Goal: Task Accomplishment & Management: Manage account settings

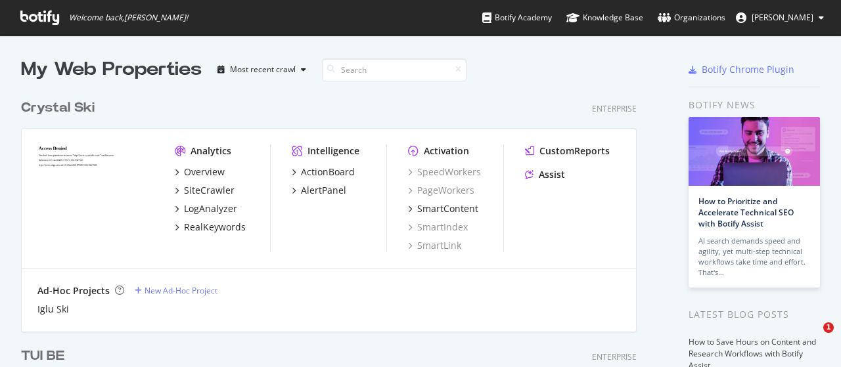
scroll to position [3503, 615]
click at [797, 14] on span "[PERSON_NAME]" at bounding box center [782, 17] width 62 height 11
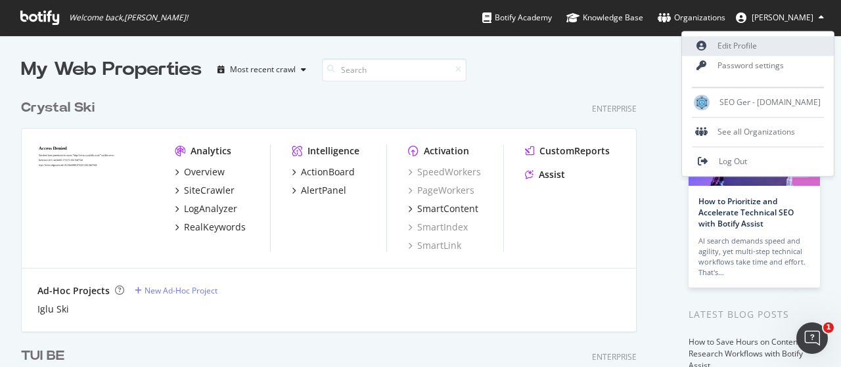
click at [774, 41] on link "Edit Profile" at bounding box center [758, 46] width 152 height 20
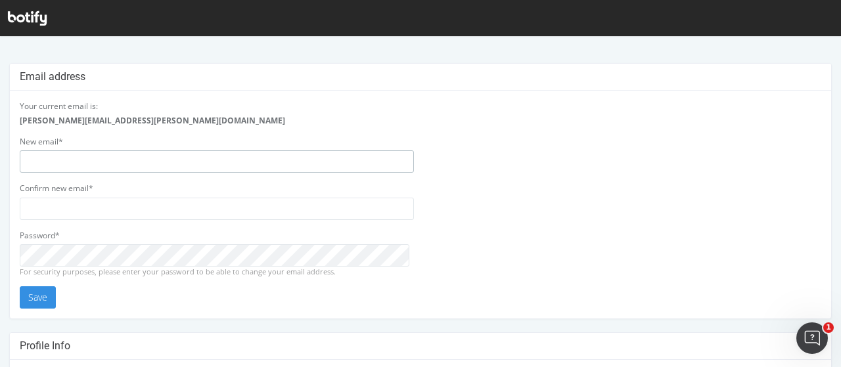
type input "seoberlin"
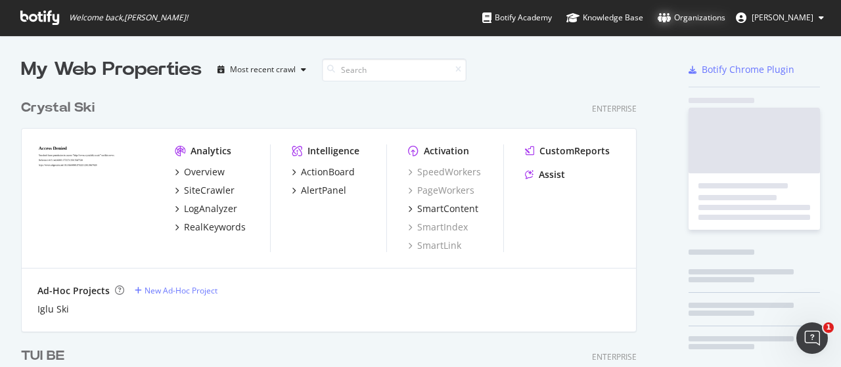
click at [705, 18] on div "Organizations" at bounding box center [691, 17] width 68 height 13
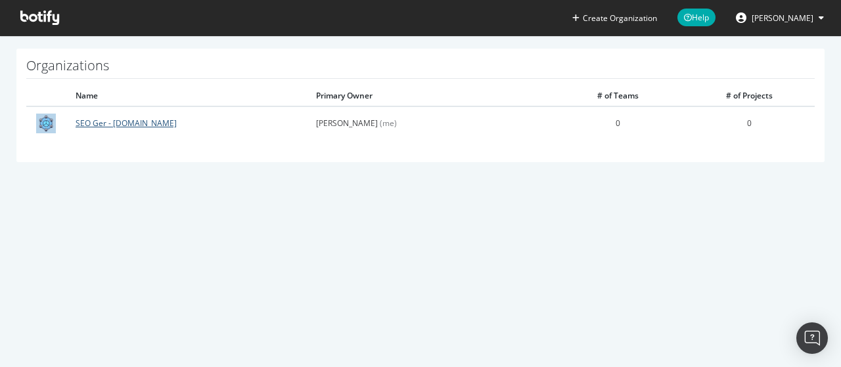
click at [118, 125] on link "SEO Ger - [DOMAIN_NAME]" at bounding box center [126, 123] width 101 height 11
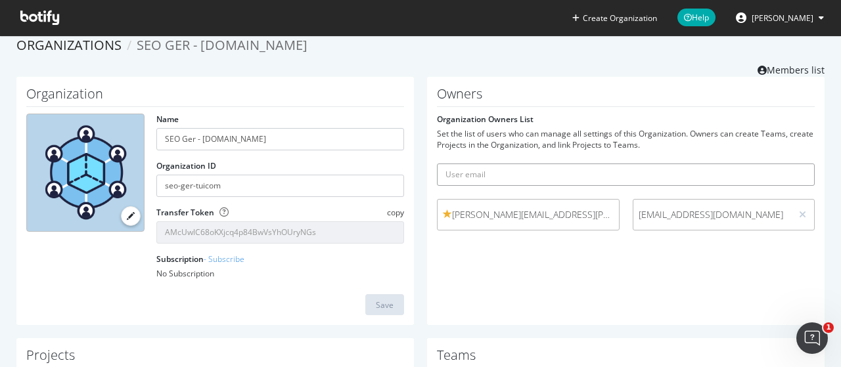
click at [508, 172] on input "text" at bounding box center [626, 175] width 378 height 22
click at [719, 215] on span "[EMAIL_ADDRESS][DOMAIN_NAME]" at bounding box center [712, 214] width 148 height 13
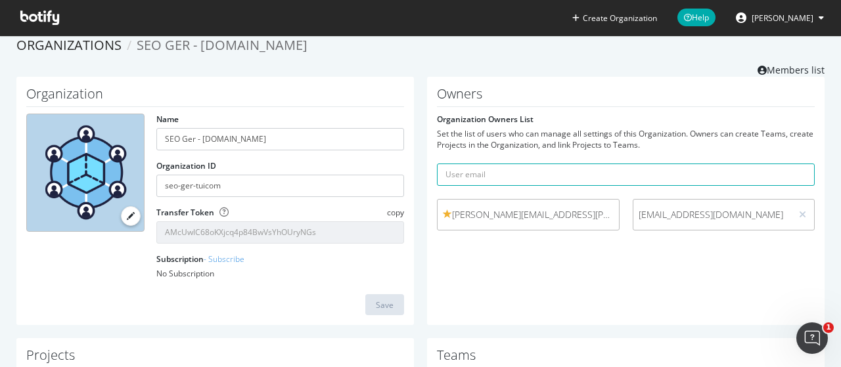
click at [663, 213] on span "[EMAIL_ADDRESS][DOMAIN_NAME]" at bounding box center [712, 214] width 148 height 13
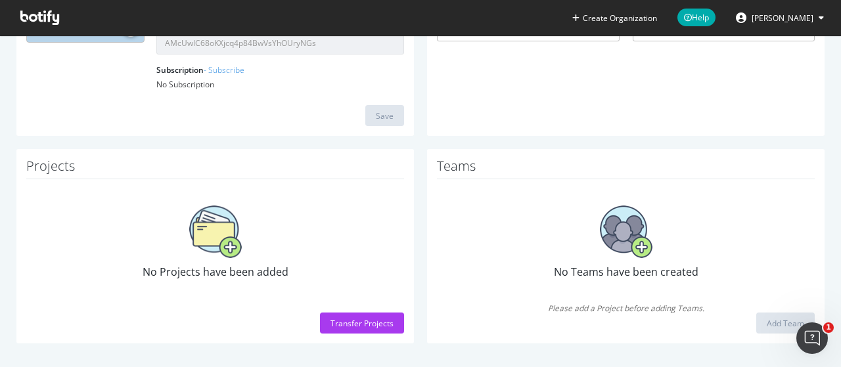
scroll to position [202, 0]
click at [346, 322] on div "Transfer Projects" at bounding box center [361, 322] width 63 height 11
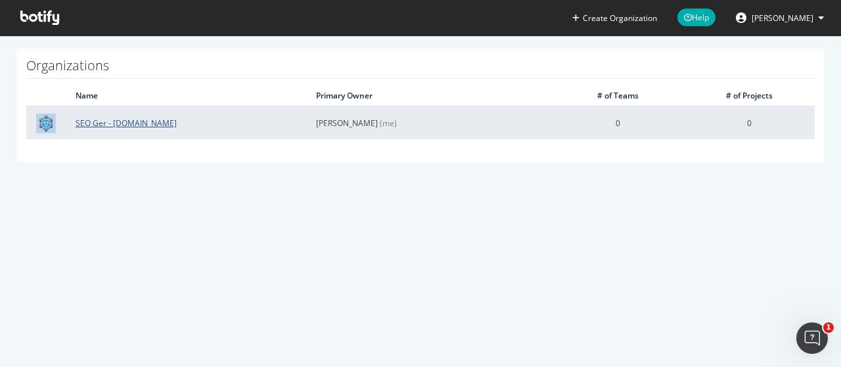
click at [116, 120] on link "SEO Ger - [DOMAIN_NAME]" at bounding box center [126, 123] width 101 height 11
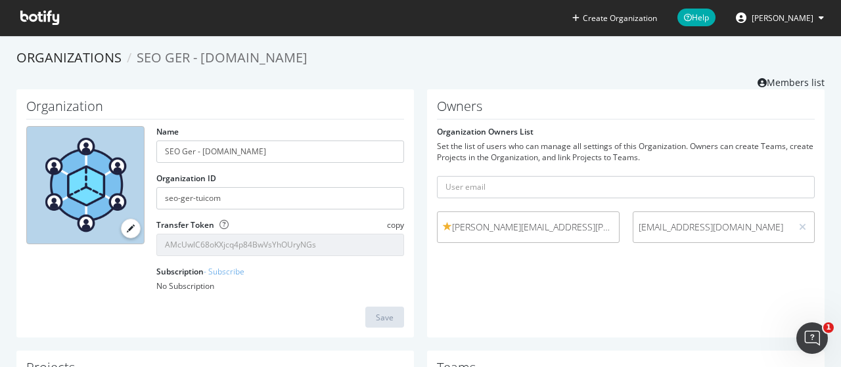
scroll to position [204, 0]
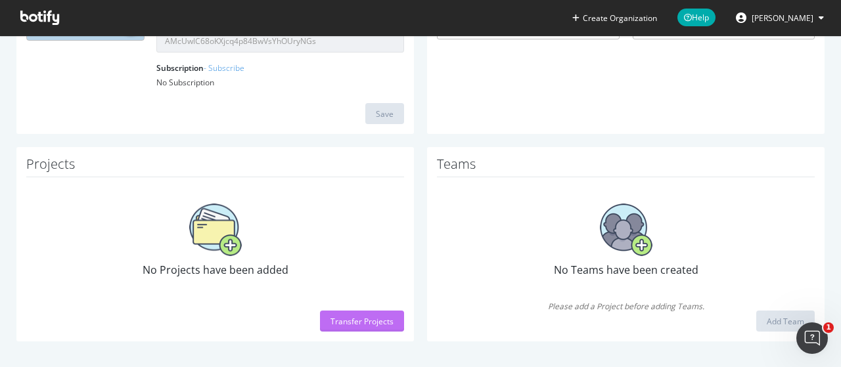
click at [330, 324] on div "Transfer Projects" at bounding box center [361, 321] width 63 height 11
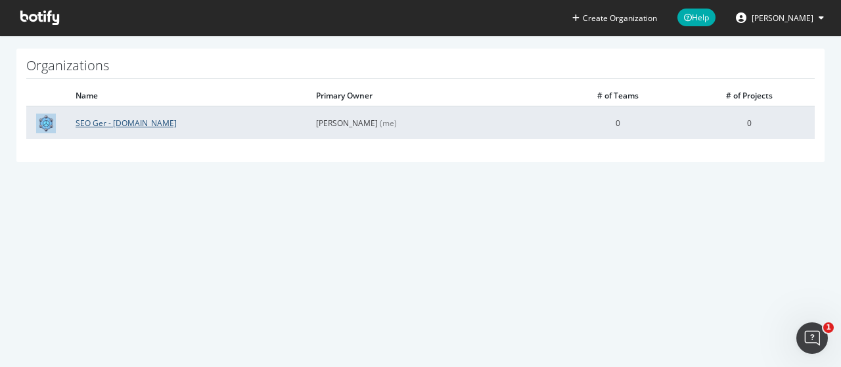
click at [91, 123] on link "SEO Ger - [DOMAIN_NAME]" at bounding box center [126, 123] width 101 height 11
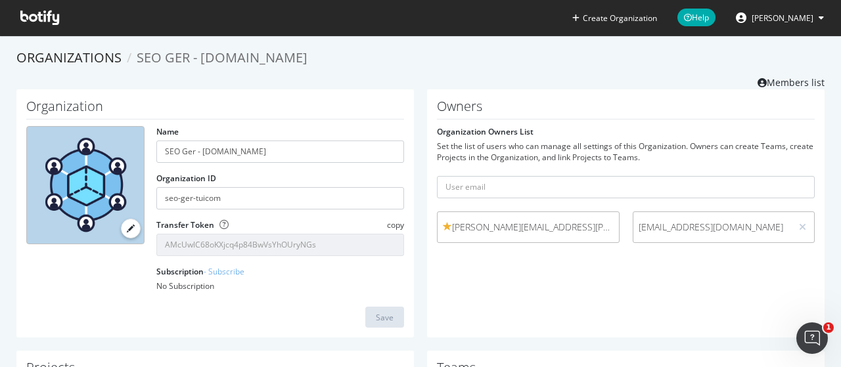
scroll to position [204, 0]
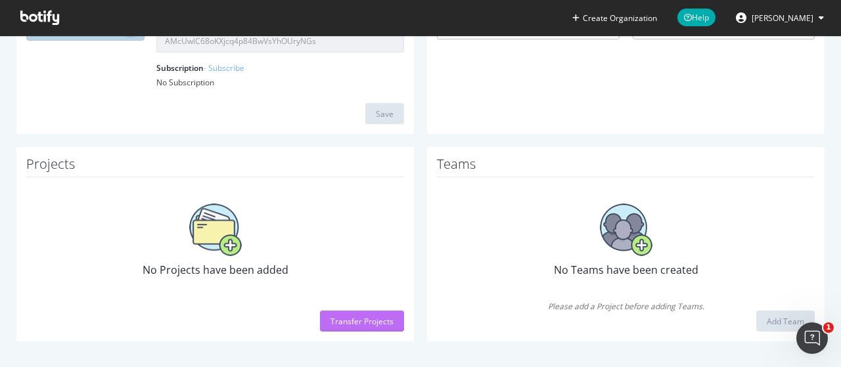
click at [385, 328] on div "Transfer Projects" at bounding box center [361, 321] width 63 height 20
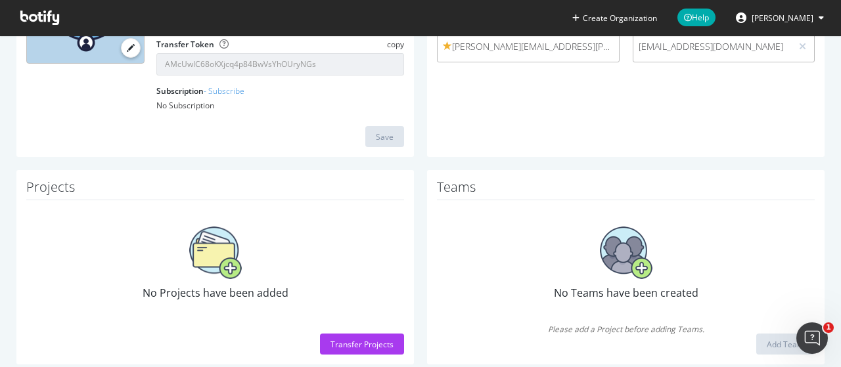
scroll to position [204, 0]
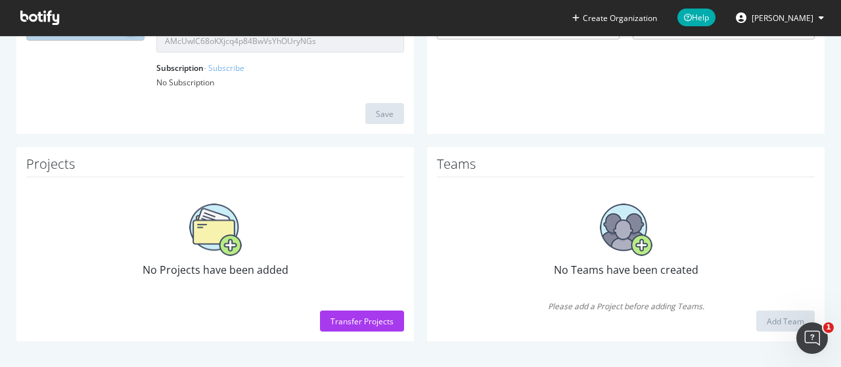
click at [36, 18] on icon at bounding box center [39, 18] width 39 height 14
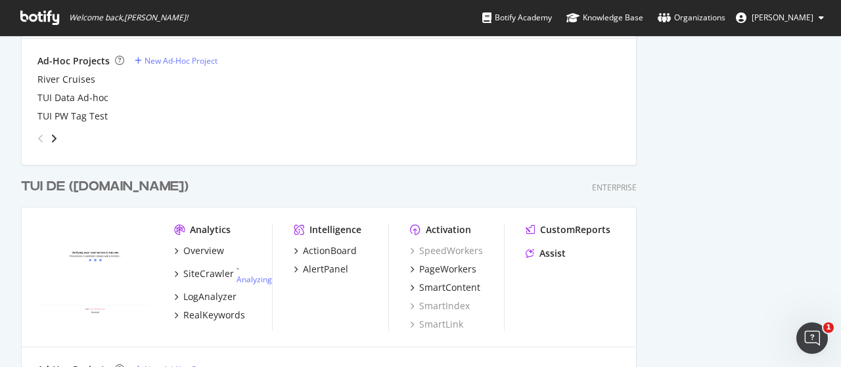
scroll to position [3228, 0]
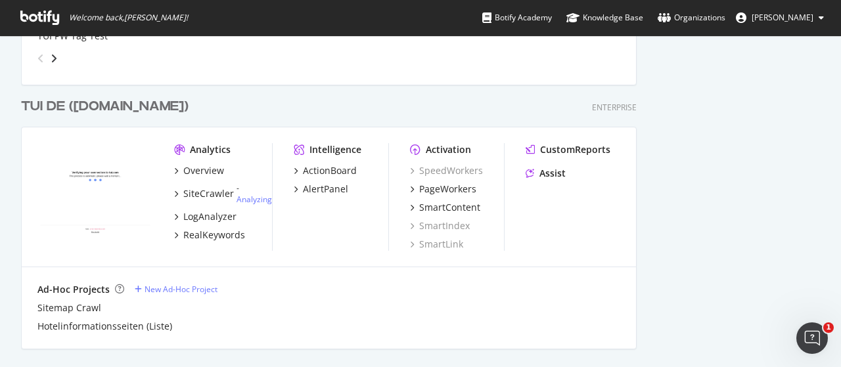
click at [62, 110] on div "TUI DE ([DOMAIN_NAME])" at bounding box center [104, 106] width 167 height 19
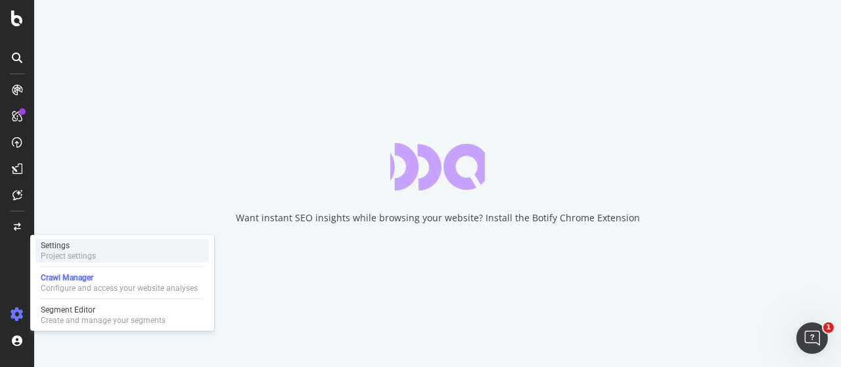
click at [72, 244] on div "Settings" at bounding box center [68, 245] width 55 height 11
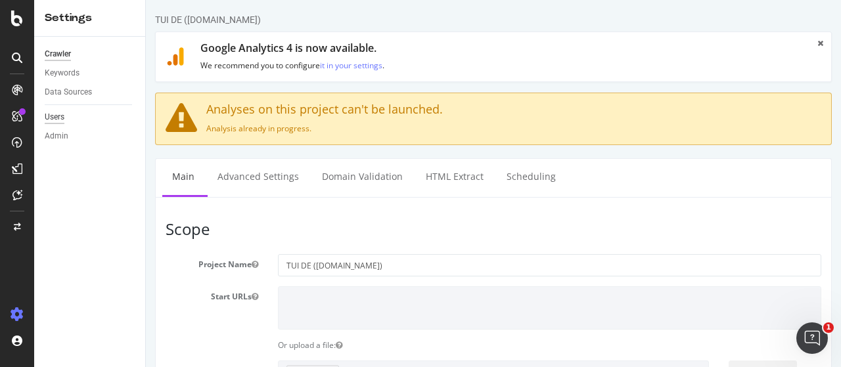
click at [58, 116] on div "Users" at bounding box center [55, 117] width 20 height 14
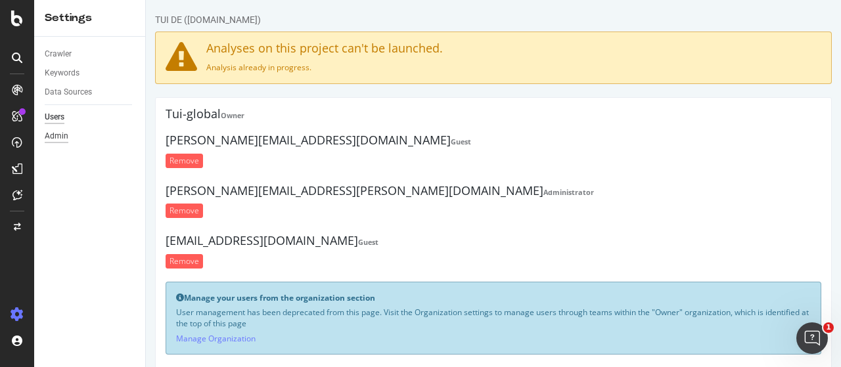
click at [53, 138] on div "Admin" at bounding box center [57, 136] width 24 height 14
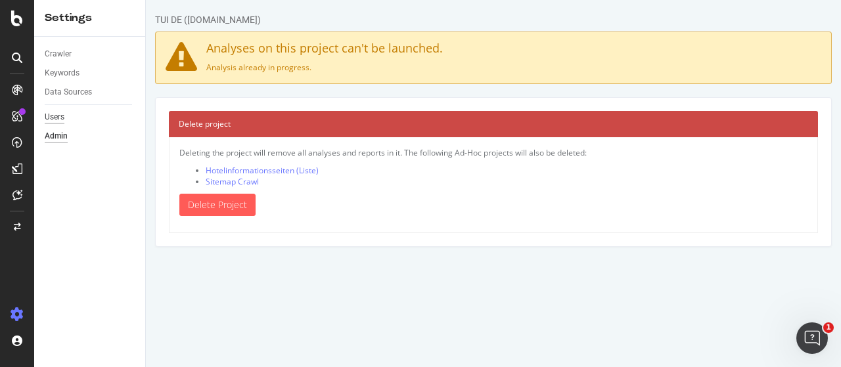
click at [60, 118] on div "Users" at bounding box center [55, 117] width 20 height 14
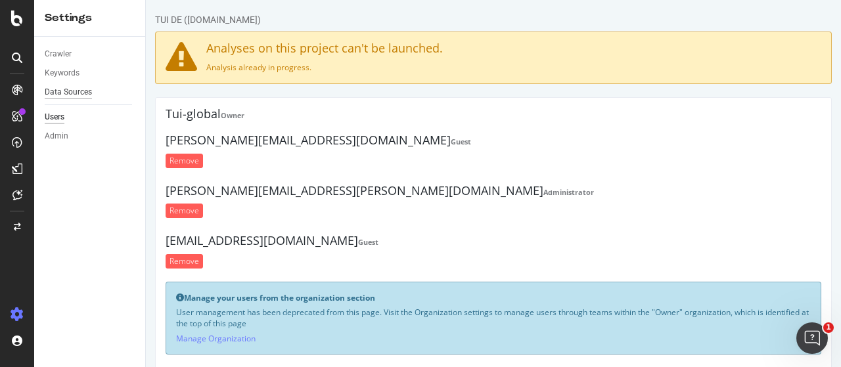
click at [66, 88] on div "Data Sources" at bounding box center [68, 92] width 47 height 14
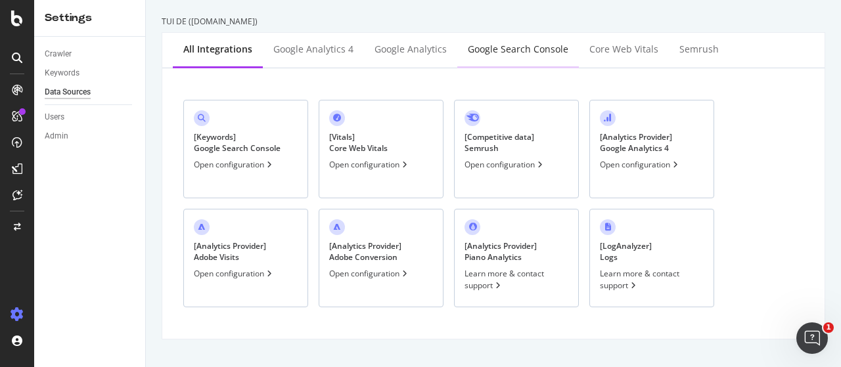
click at [531, 48] on div "Google Search Console" at bounding box center [518, 49] width 100 height 13
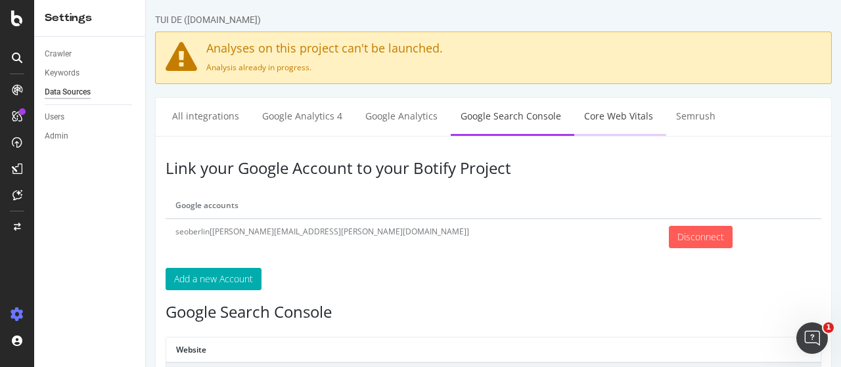
click at [615, 114] on link "Core Web Vitals" at bounding box center [618, 116] width 89 height 36
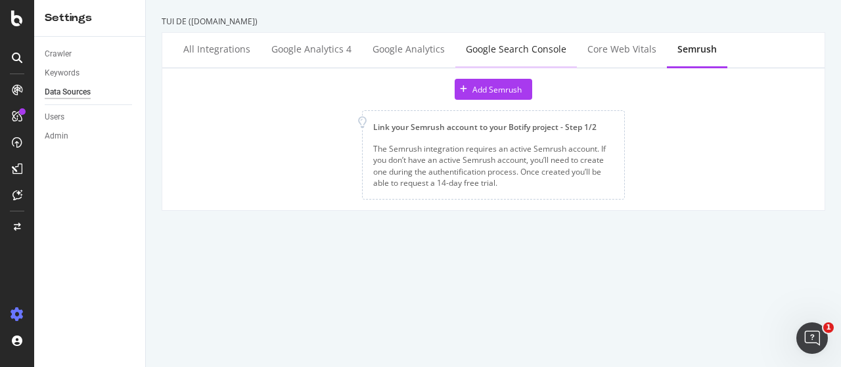
click at [483, 51] on div "Google Search Console" at bounding box center [516, 49] width 100 height 13
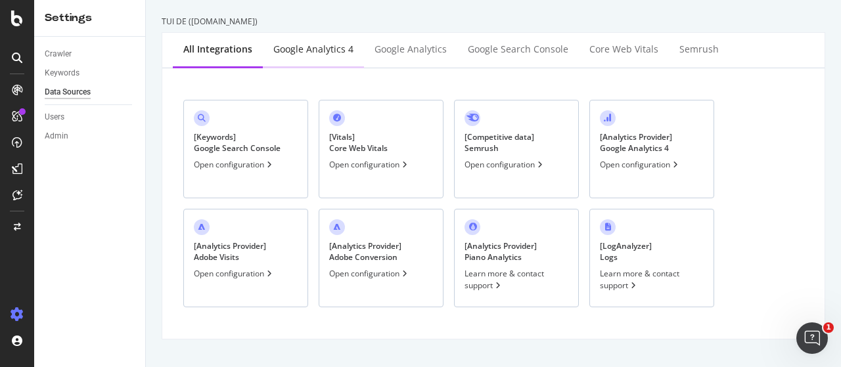
click at [295, 55] on div "Google Analytics 4" at bounding box center [313, 49] width 80 height 13
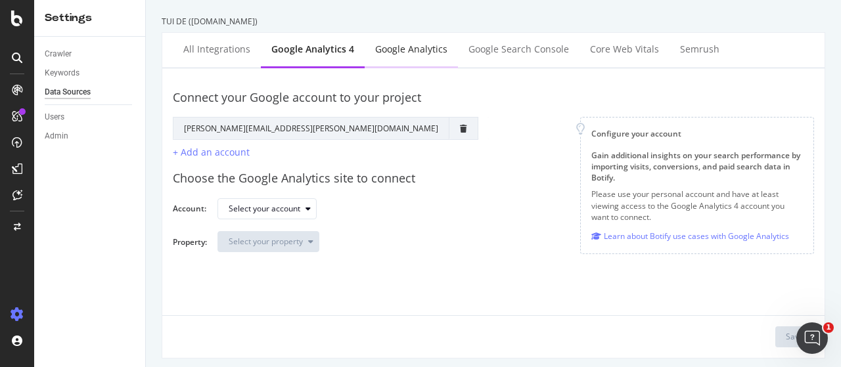
click at [387, 53] on div "Google Analytics" at bounding box center [411, 49] width 72 height 13
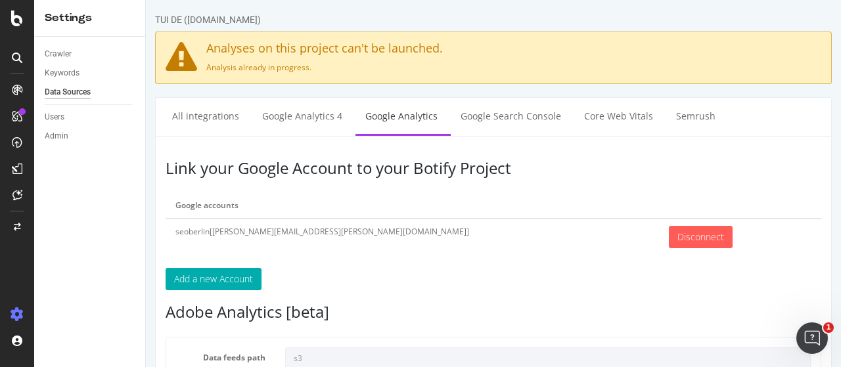
drag, startPoint x: 332, startPoint y: 62, endPoint x: 171, endPoint y: 47, distance: 162.2
click at [171, 47] on div "Analyses on this project can't be launched. Analysis already in progress." at bounding box center [493, 58] width 676 height 53
copy div "Analyses on this project can't be launched. Analysis already in progress."
